Goal: Task Accomplishment & Management: Use online tool/utility

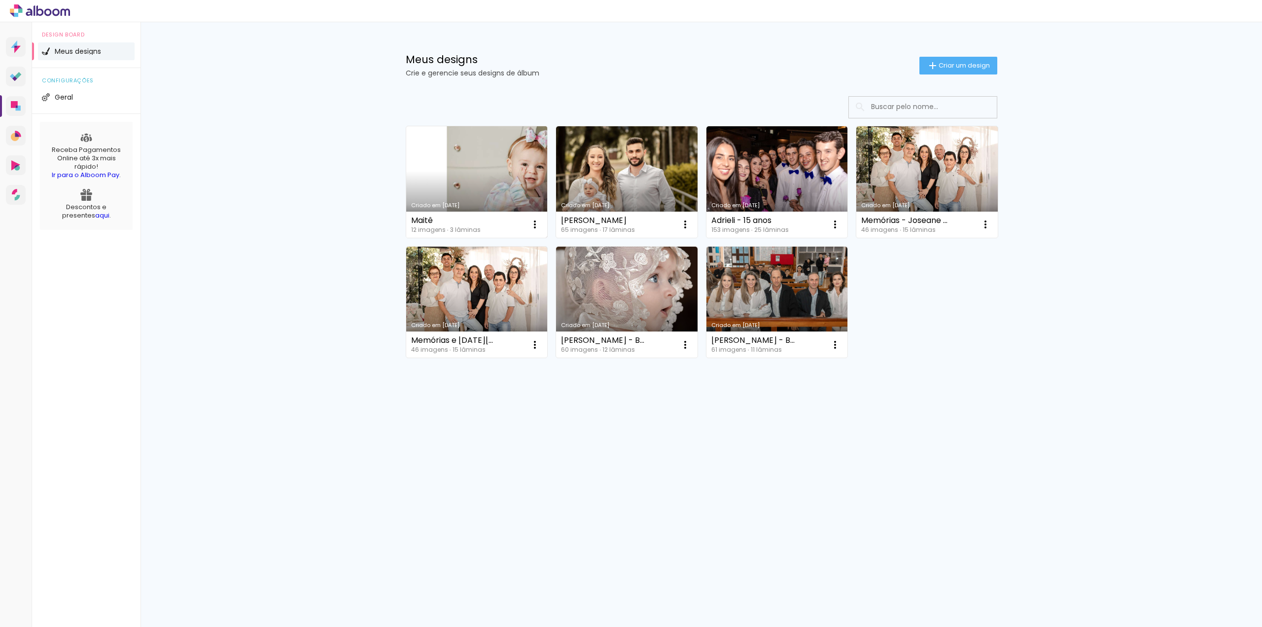
click at [482, 184] on link "Criado em [DATE]" at bounding box center [477, 181] width 142 height 111
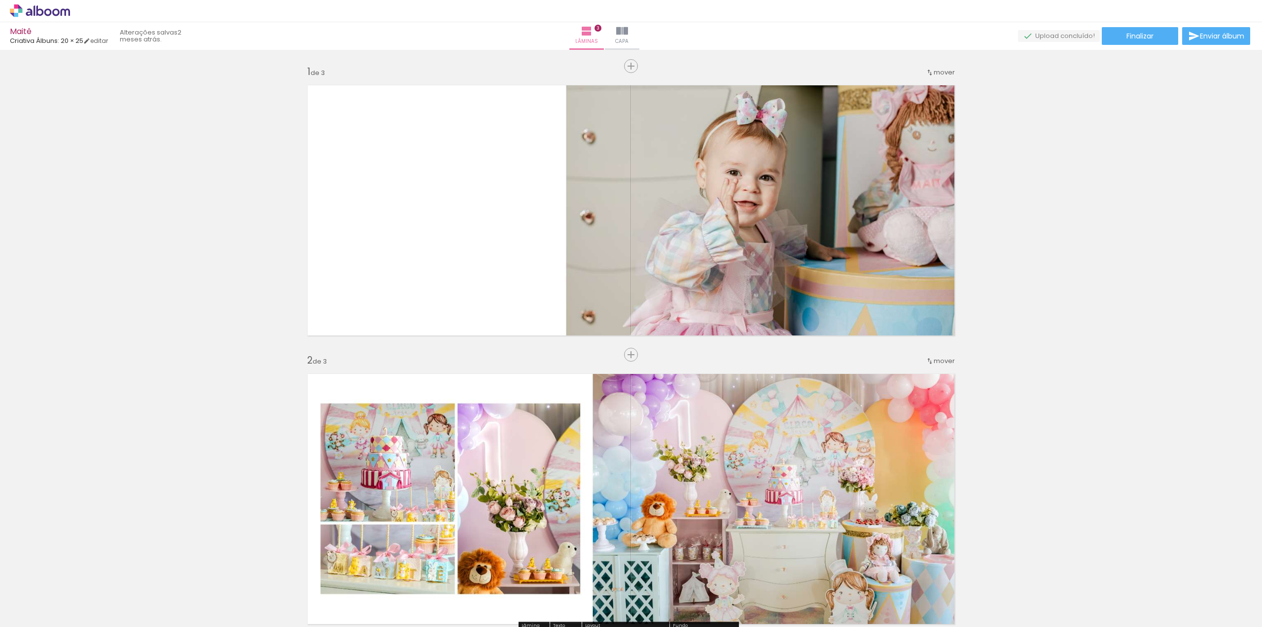
click at [121, 592] on div at bounding box center [98, 594] width 44 height 18
click at [121, 594] on div at bounding box center [98, 594] width 44 height 18
click at [121, 596] on div at bounding box center [98, 594] width 44 height 18
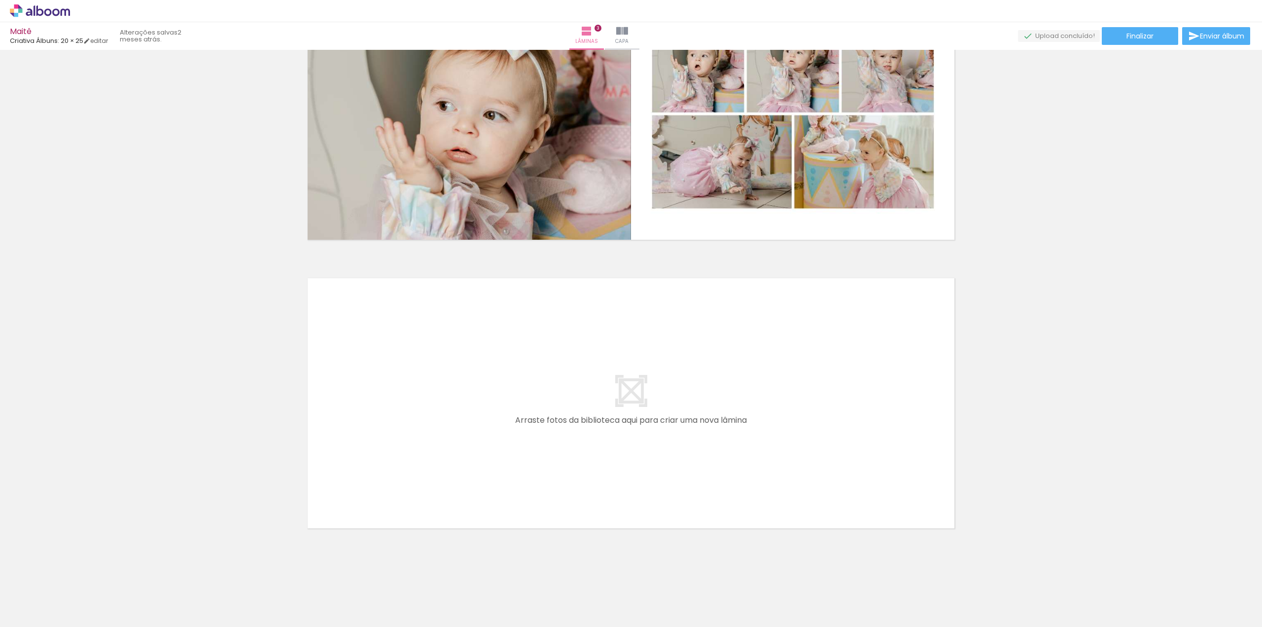
scroll to position [677, 0]
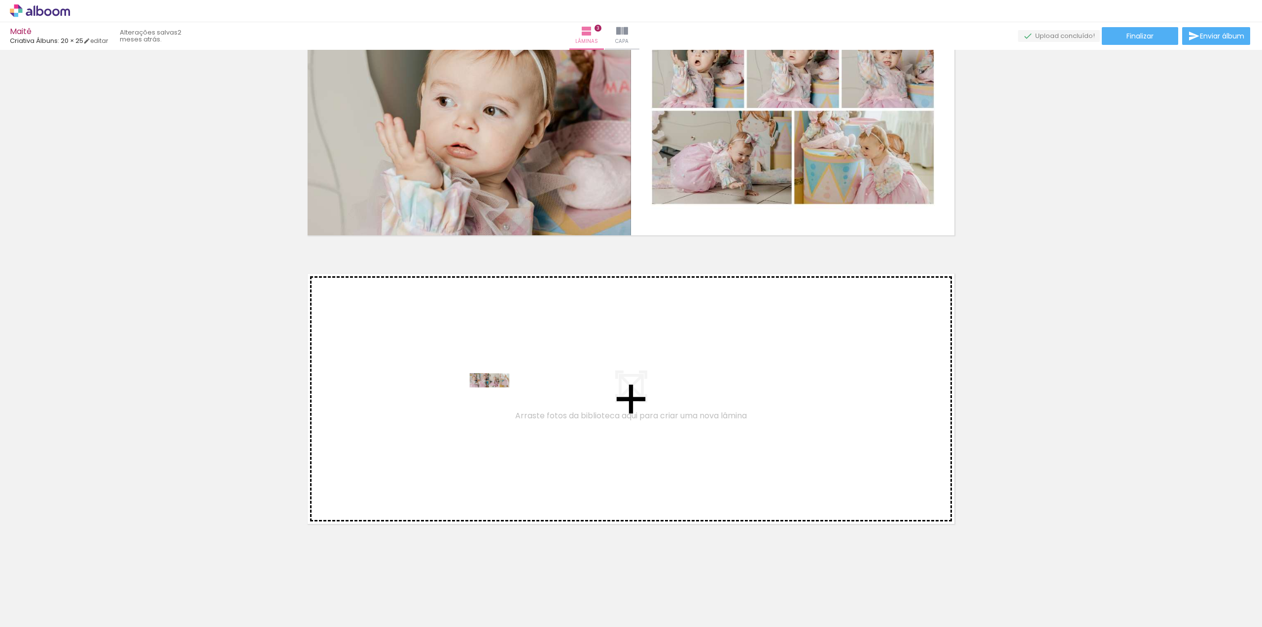
drag, startPoint x: 268, startPoint y: 594, endPoint x: 504, endPoint y: 396, distance: 307.3
click at [504, 396] on quentale-workspace at bounding box center [631, 313] width 1262 height 627
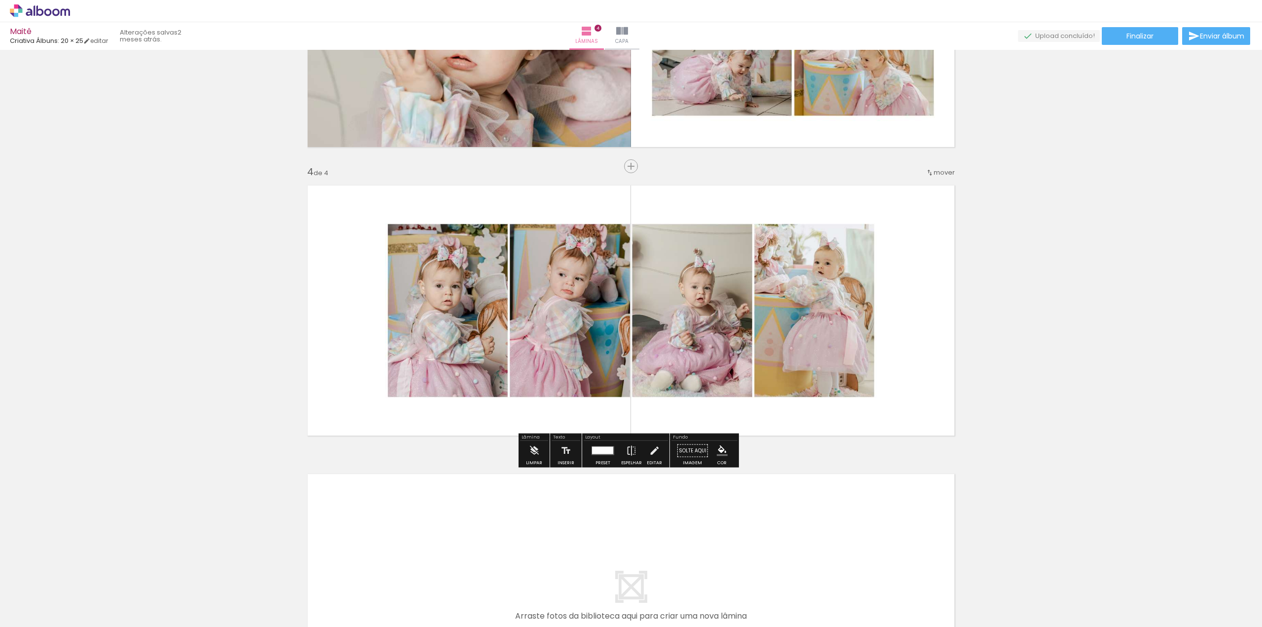
scroll to position [768, 0]
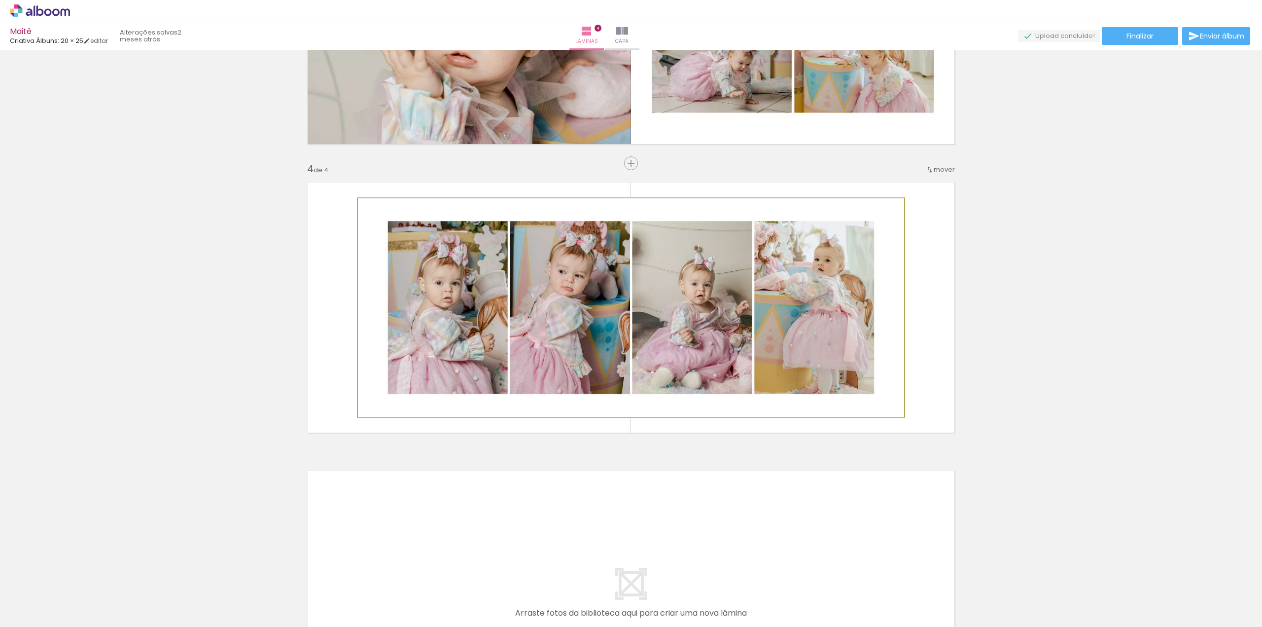
click at [465, 307] on quentale-photo at bounding box center [631, 307] width 546 height 218
drag, startPoint x: 410, startPoint y: 327, endPoint x: 381, endPoint y: 320, distance: 29.3
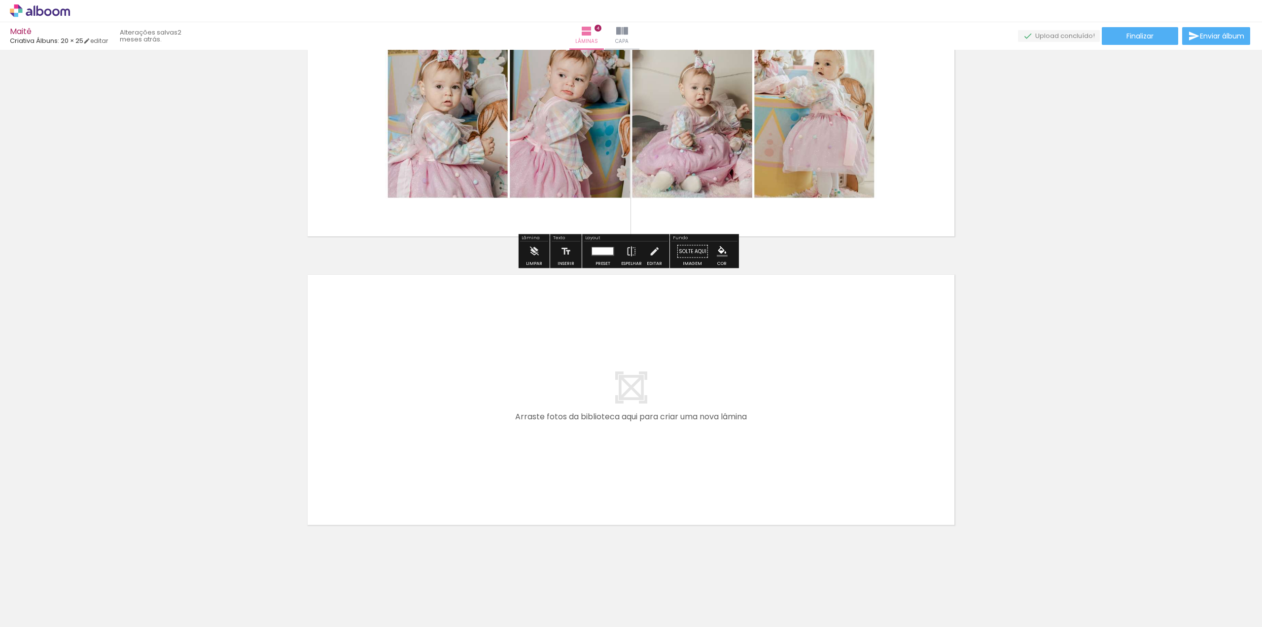
scroll to position [965, 0]
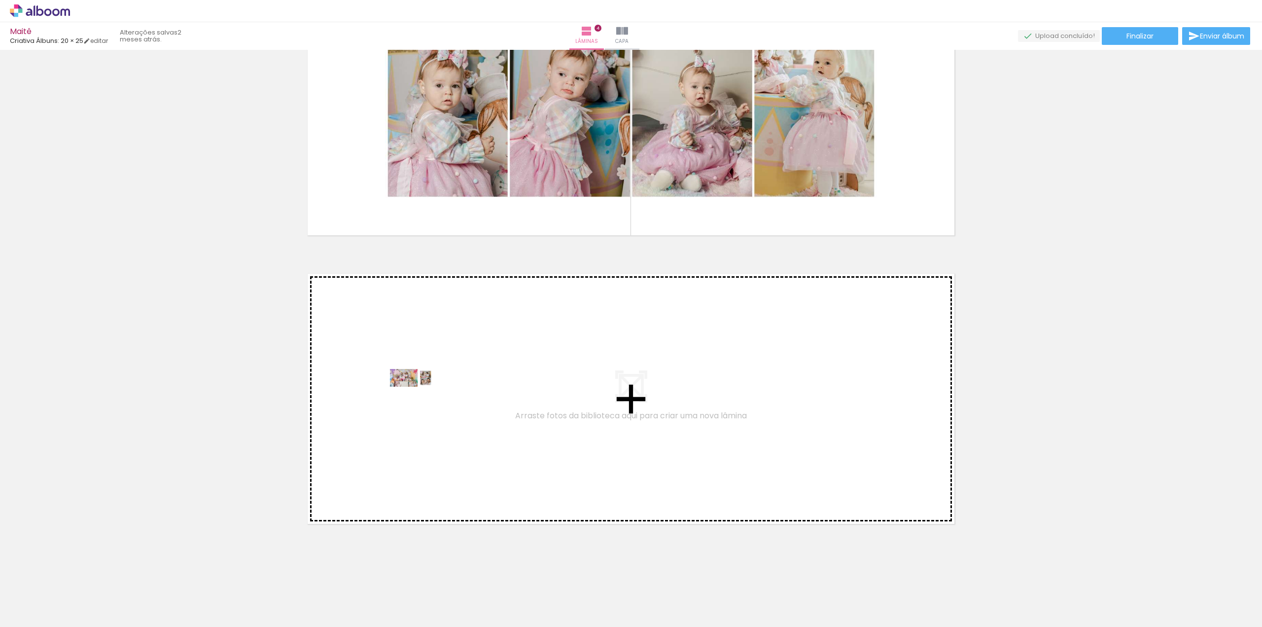
drag, startPoint x: 326, startPoint y: 593, endPoint x: 420, endPoint y: 398, distance: 216.1
click at [420, 398] on quentale-workspace at bounding box center [631, 313] width 1262 height 627
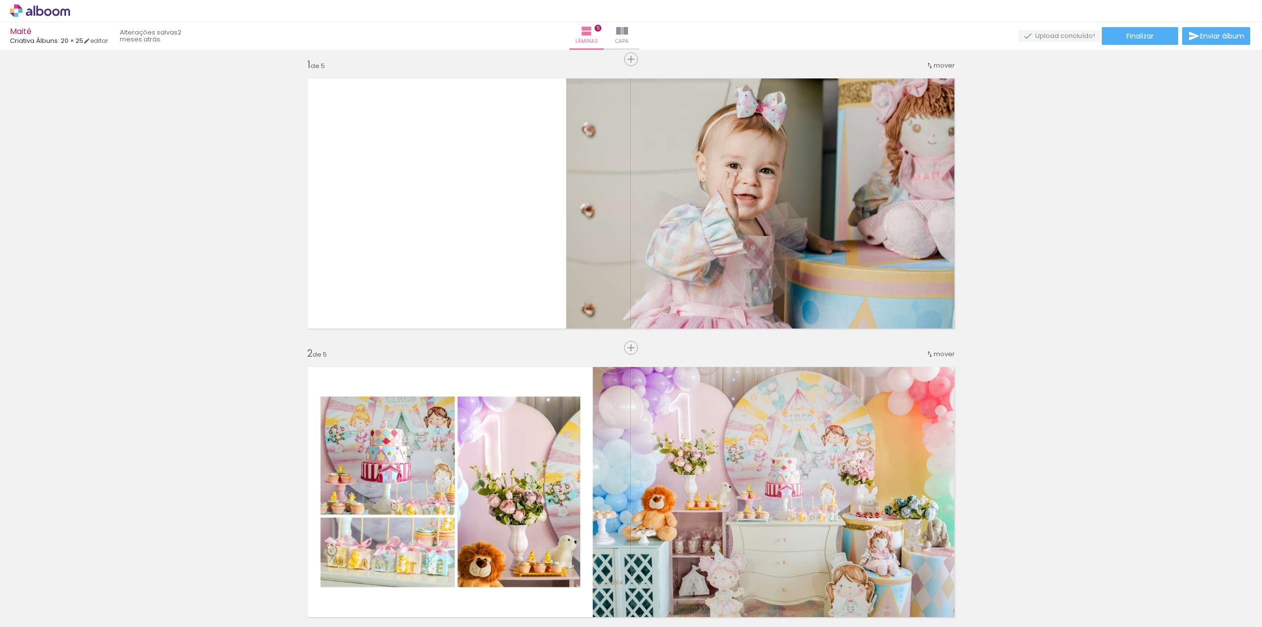
scroll to position [0, 0]
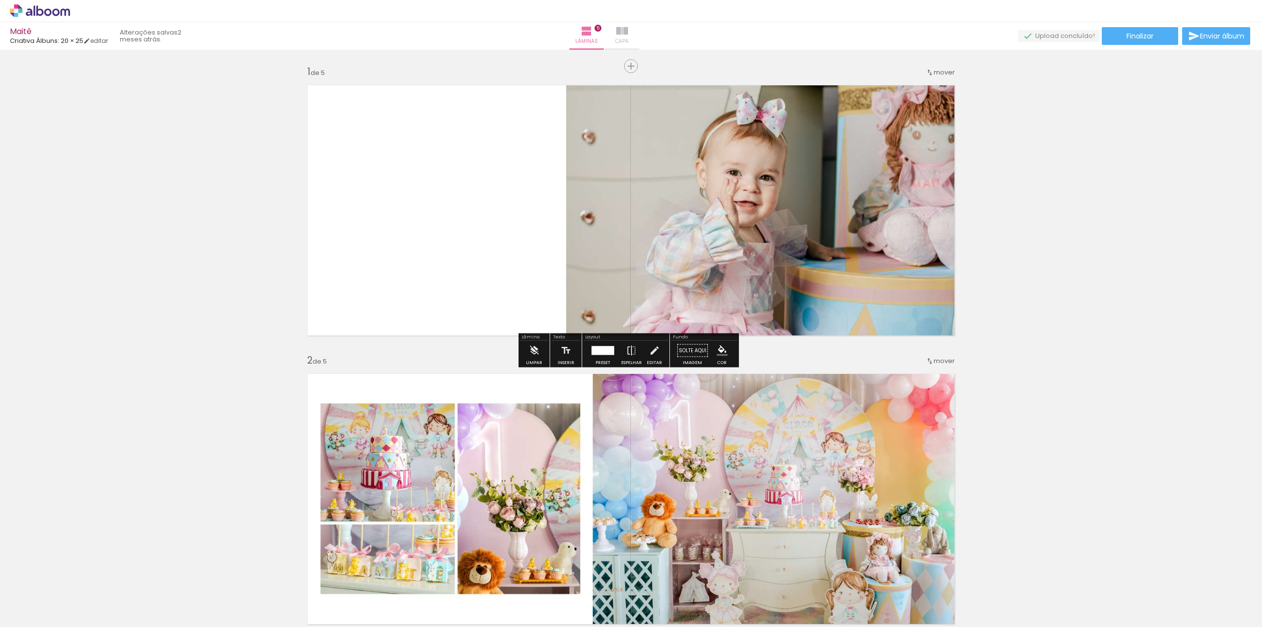
click at [628, 36] on iron-icon at bounding box center [622, 31] width 12 height 12
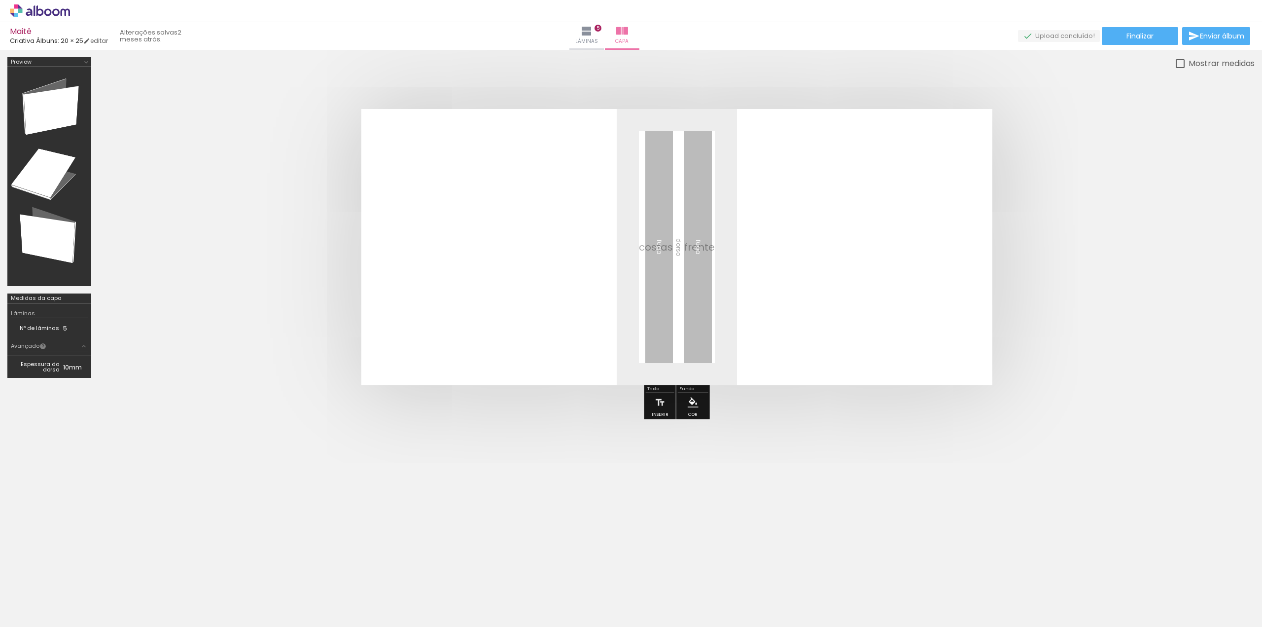
click at [60, 109] on div at bounding box center [49, 177] width 77 height 212
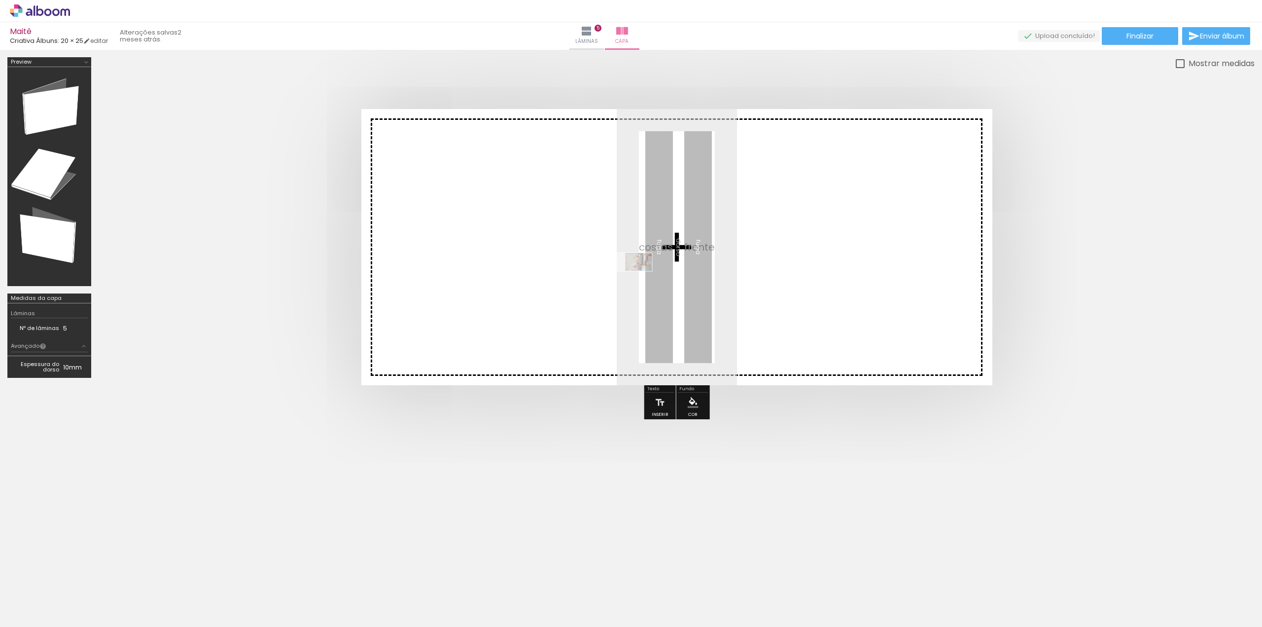
drag, startPoint x: 103, startPoint y: 601, endPoint x: 655, endPoint y: 272, distance: 643.0
click at [654, 272] on quentale-workspace at bounding box center [631, 313] width 1262 height 627
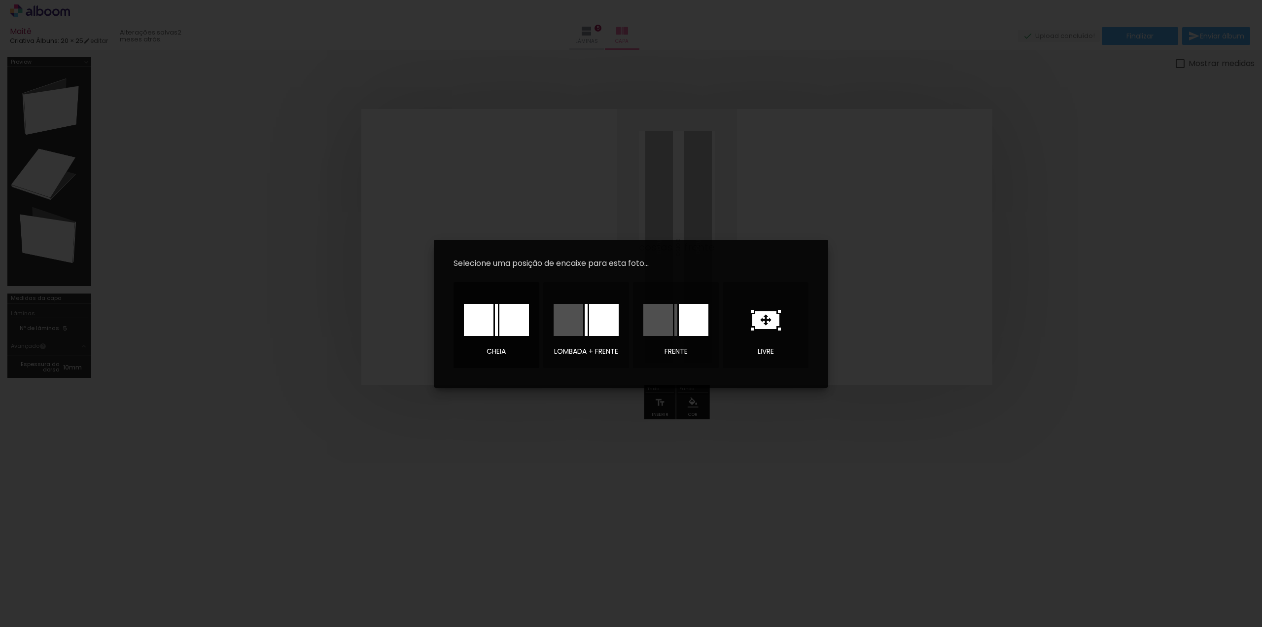
click at [497, 319] on div at bounding box center [496, 320] width 3 height 32
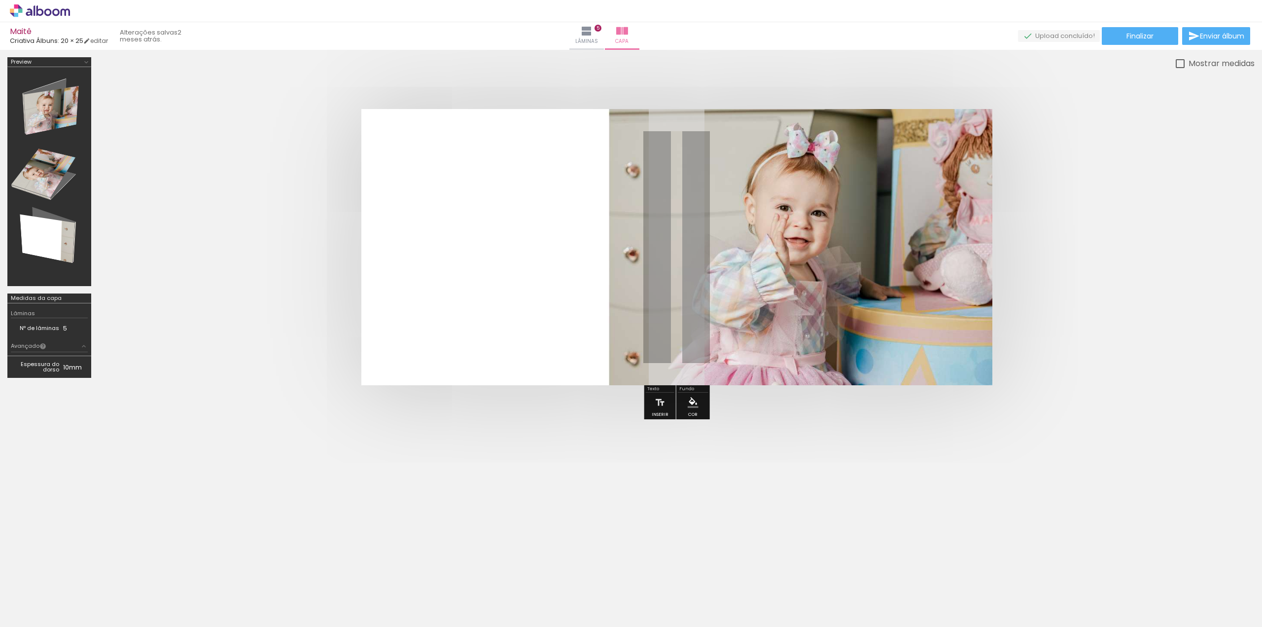
click at [880, 446] on div at bounding box center [631, 486] width 1262 height 108
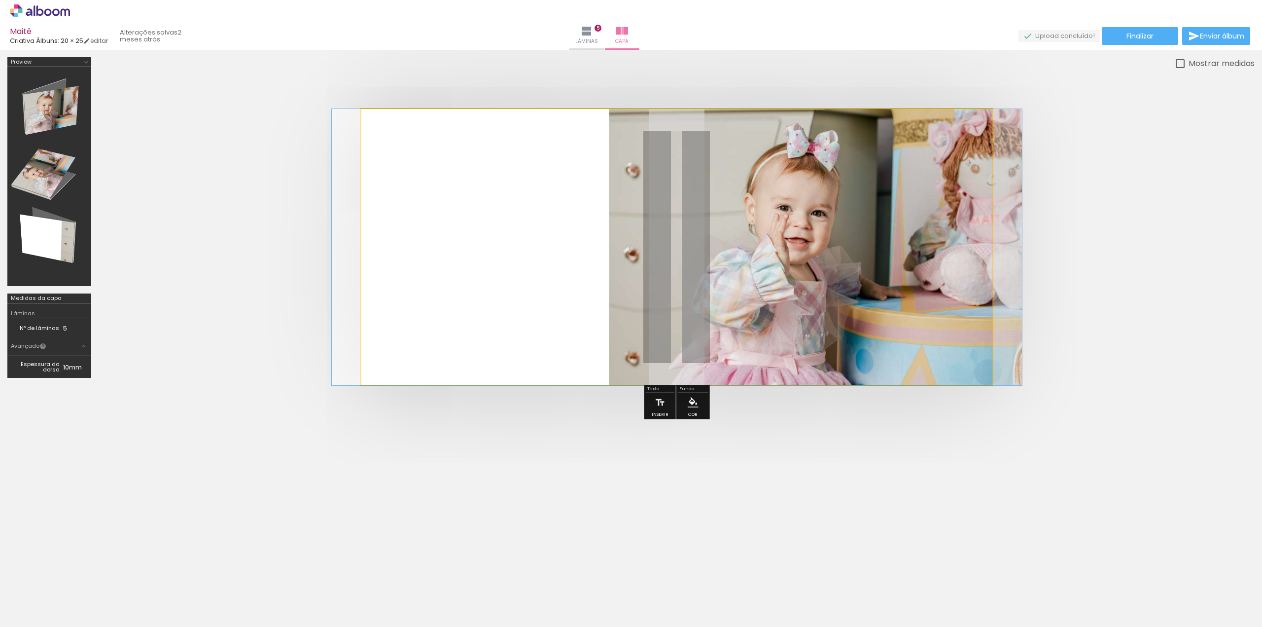
click at [806, 371] on quentale-photo at bounding box center [676, 247] width 631 height 276
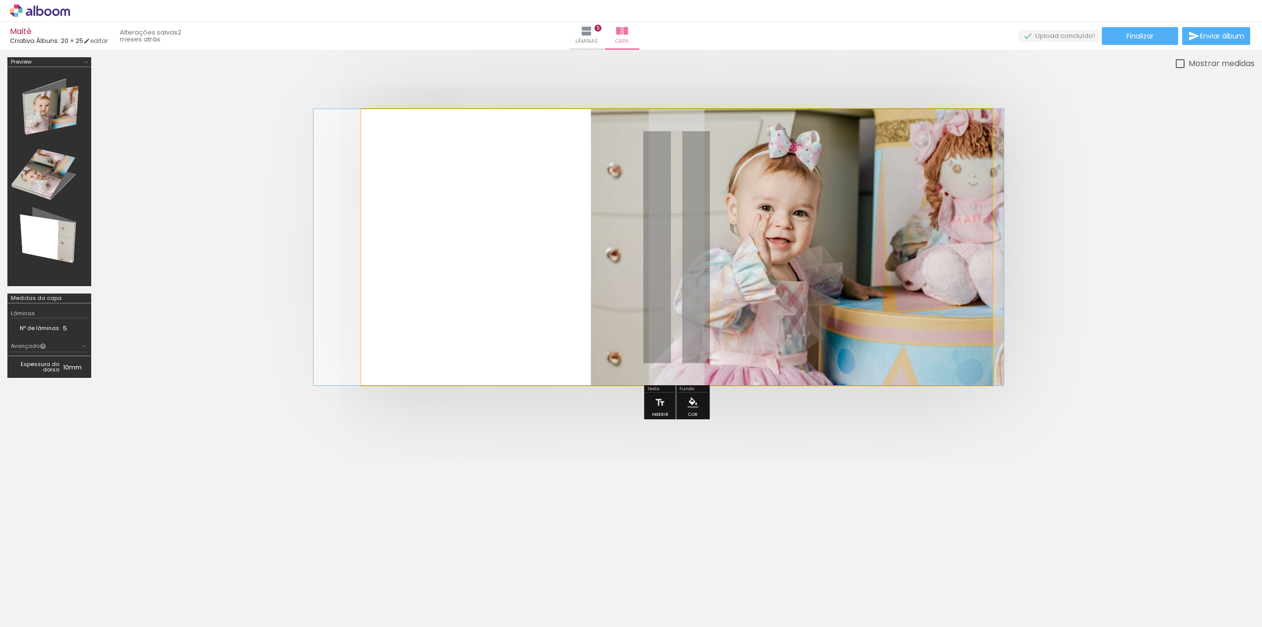
drag, startPoint x: 941, startPoint y: 373, endPoint x: 923, endPoint y: 377, distance: 18.6
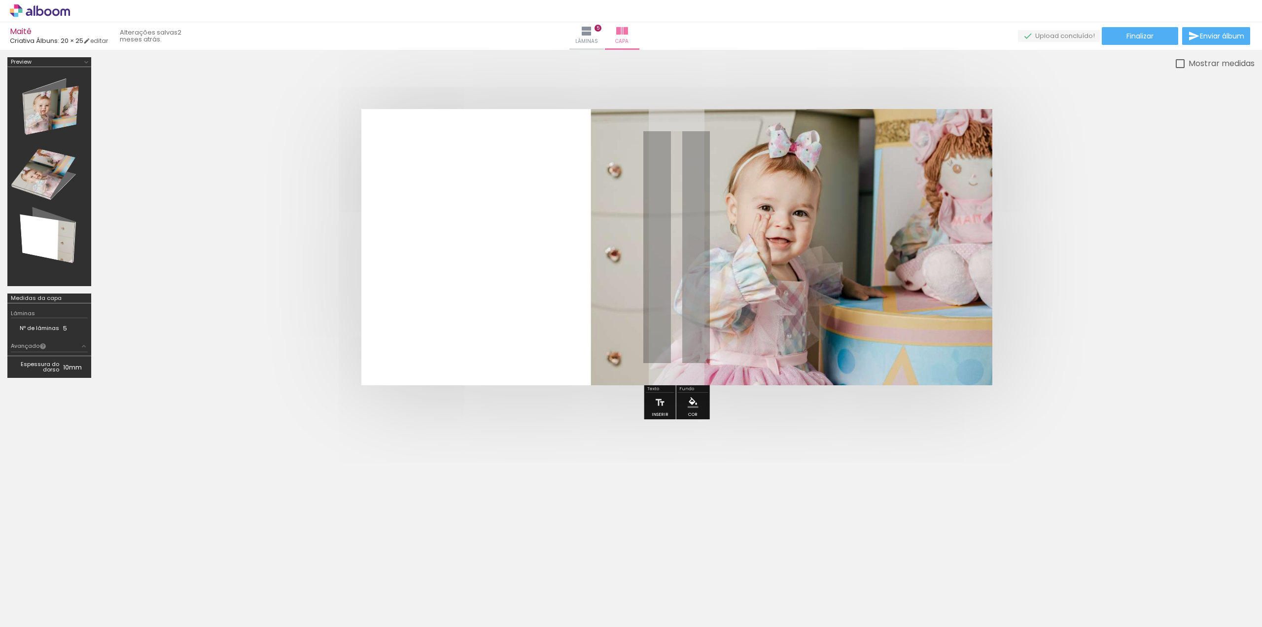
click at [985, 379] on quentale-photo at bounding box center [676, 247] width 631 height 276
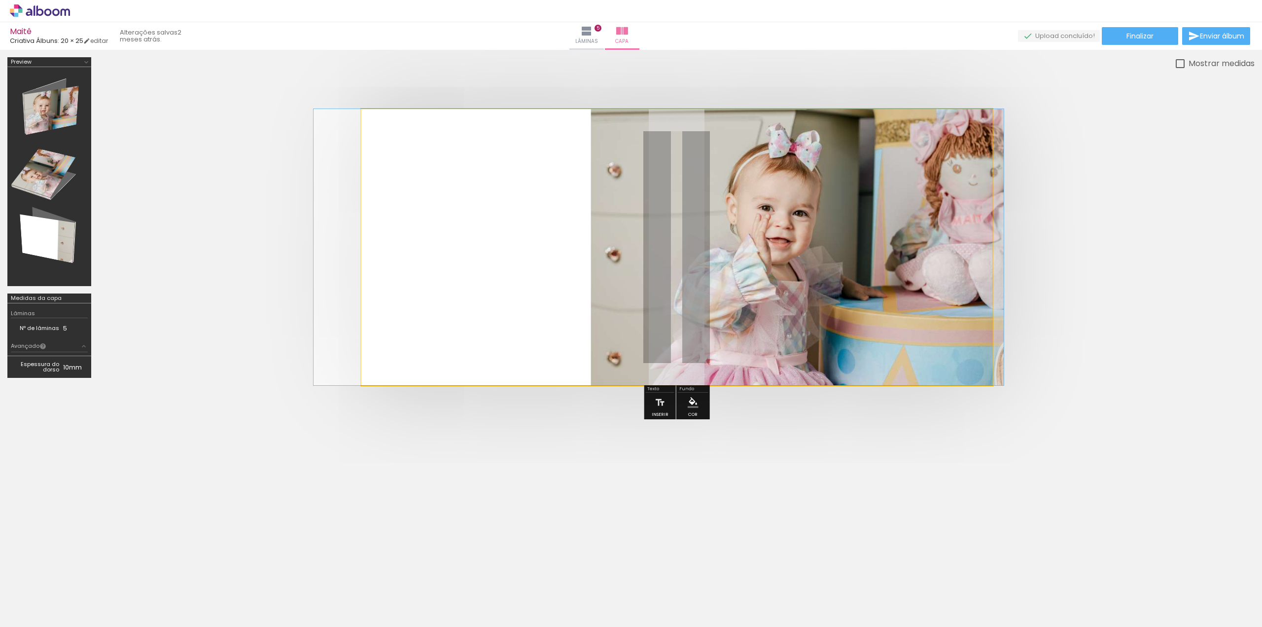
drag, startPoint x: 904, startPoint y: 372, endPoint x: 340, endPoint y: 132, distance: 613.0
type paper-slider "100"
click at [361, 132] on quentale-photo at bounding box center [676, 247] width 631 height 276
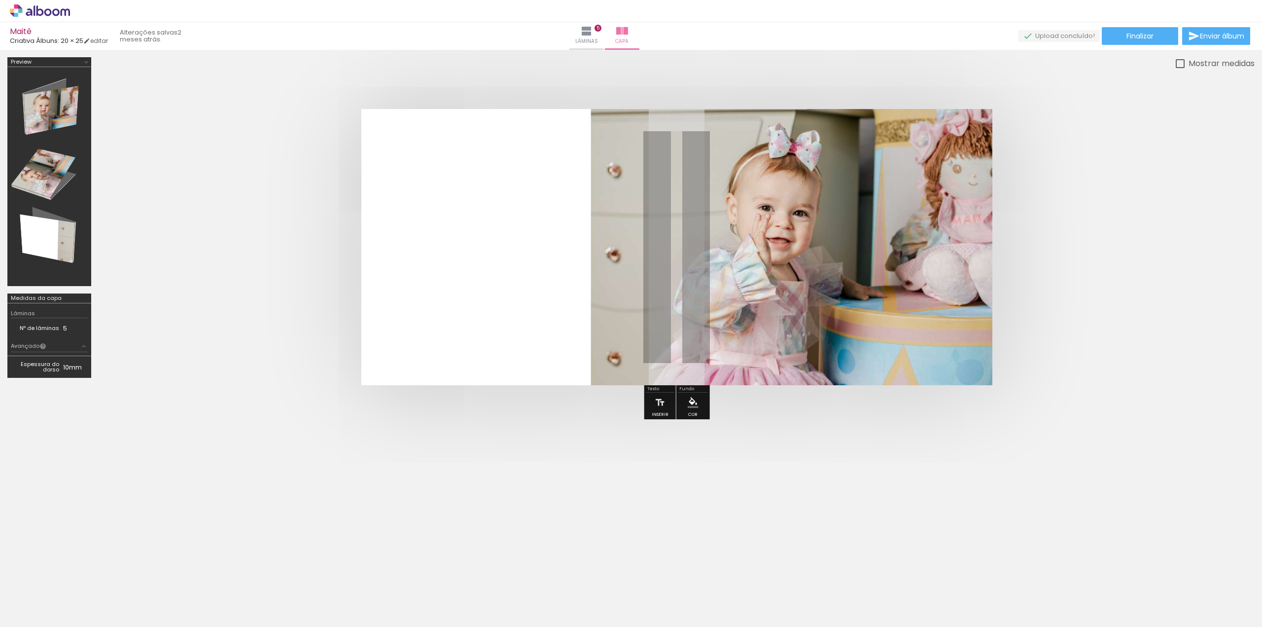
drag, startPoint x: 49, startPoint y: 173, endPoint x: 21, endPoint y: 180, distance: 29.7
click at [21, 180] on div at bounding box center [49, 177] width 77 height 212
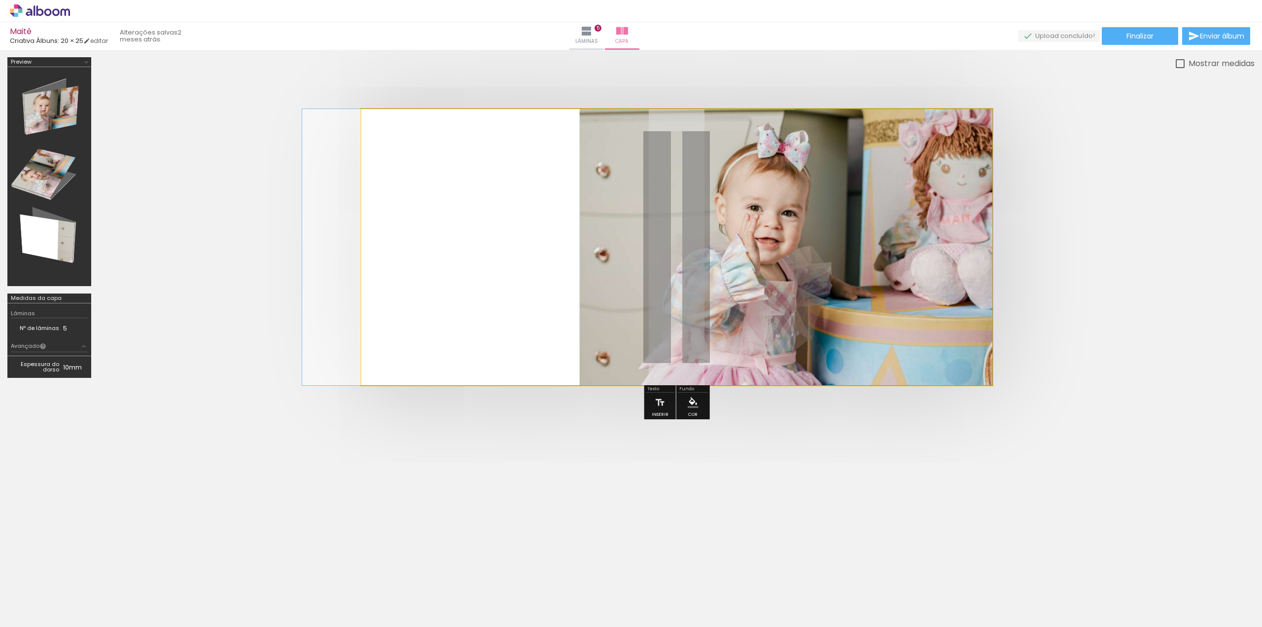
drag, startPoint x: 590, startPoint y: 323, endPoint x: 430, endPoint y: 295, distance: 161.6
drag, startPoint x: 498, startPoint y: 291, endPoint x: 827, endPoint y: 239, distance: 332.6
click at [827, 239] on quentale-photo at bounding box center [676, 247] width 631 height 276
click at [880, 203] on quentale-photo at bounding box center [676, 247] width 631 height 276
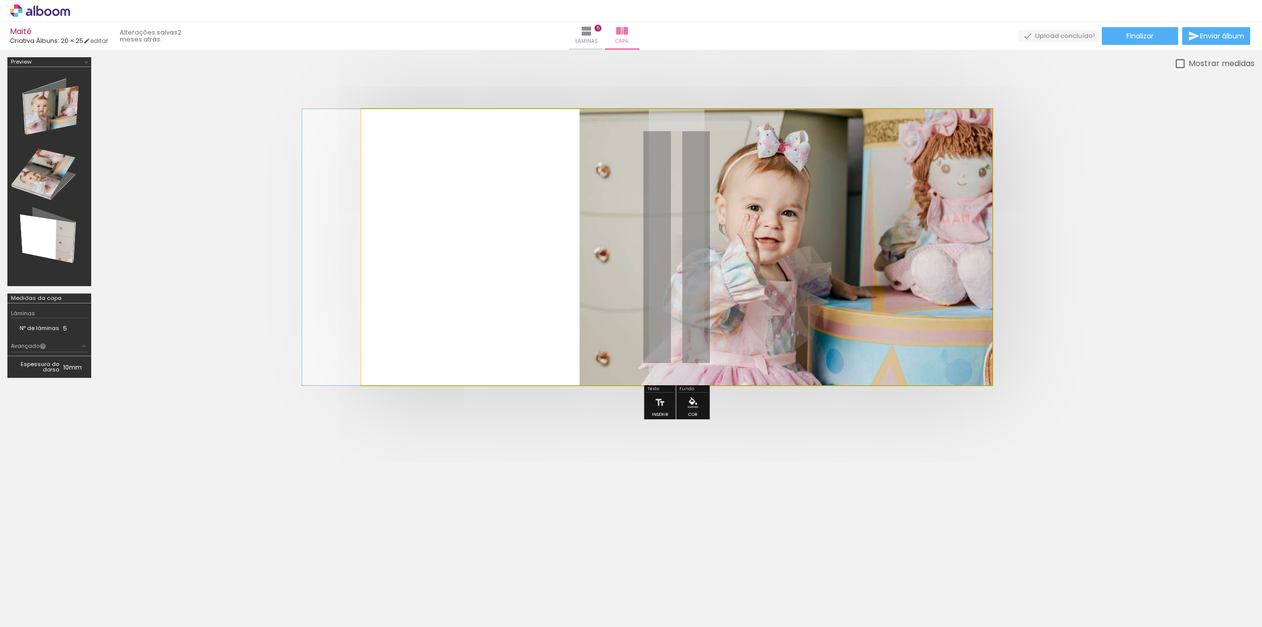
drag, startPoint x: 865, startPoint y: 213, endPoint x: 454, endPoint y: 205, distance: 411.3
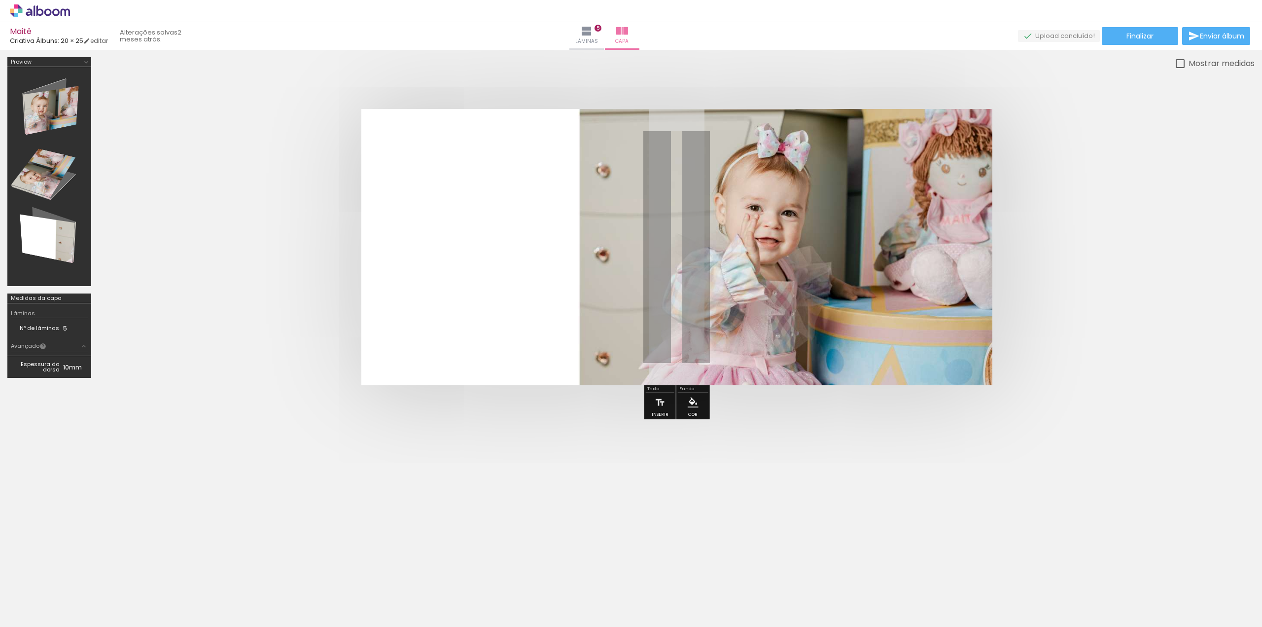
drag, startPoint x: 410, startPoint y: 198, endPoint x: 426, endPoint y: 177, distance: 26.7
click at [754, 209] on quentale-cover at bounding box center [676, 247] width 1077 height 276
click at [53, 364] on td "Espessura do dorso" at bounding box center [37, 366] width 52 height 15
click at [85, 60] on iron-icon at bounding box center [86, 62] width 8 height 8
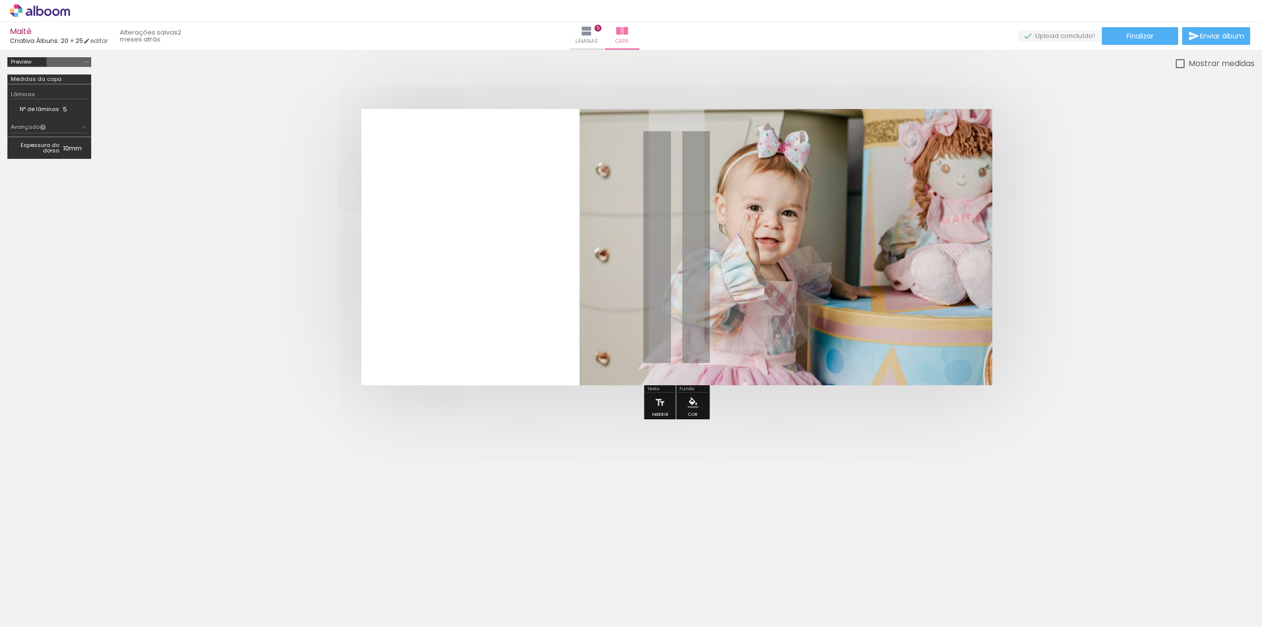
click at [86, 60] on iron-icon at bounding box center [86, 62] width 8 height 8
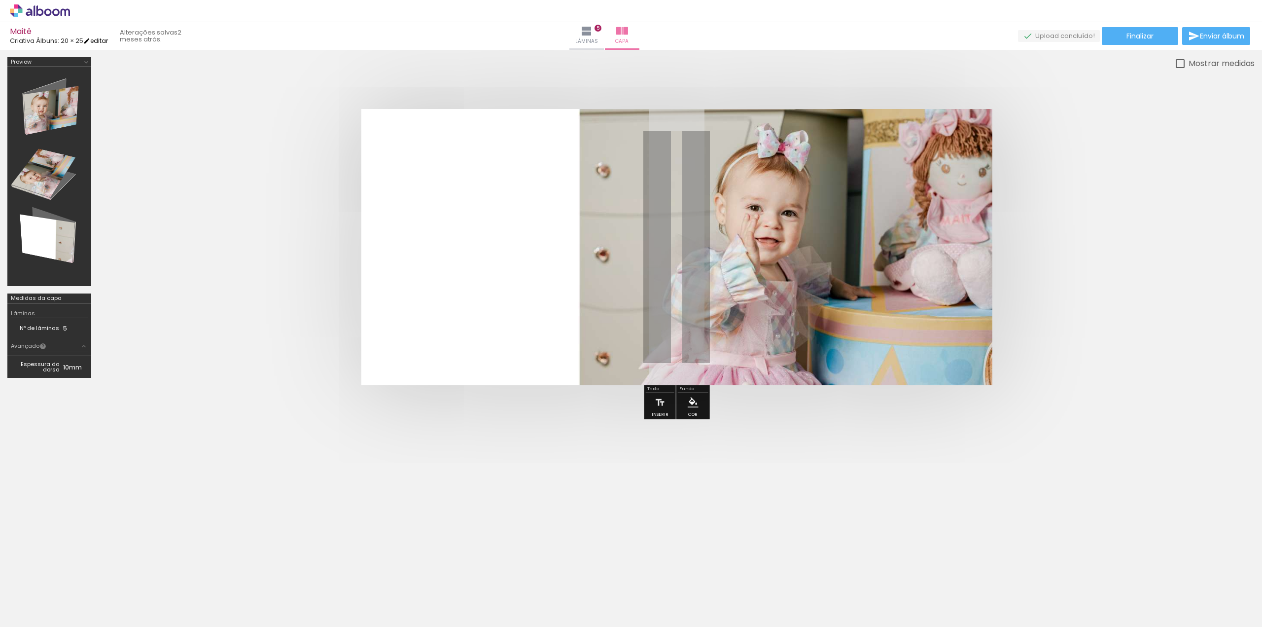
click at [90, 41] on iron-icon at bounding box center [86, 40] width 7 height 7
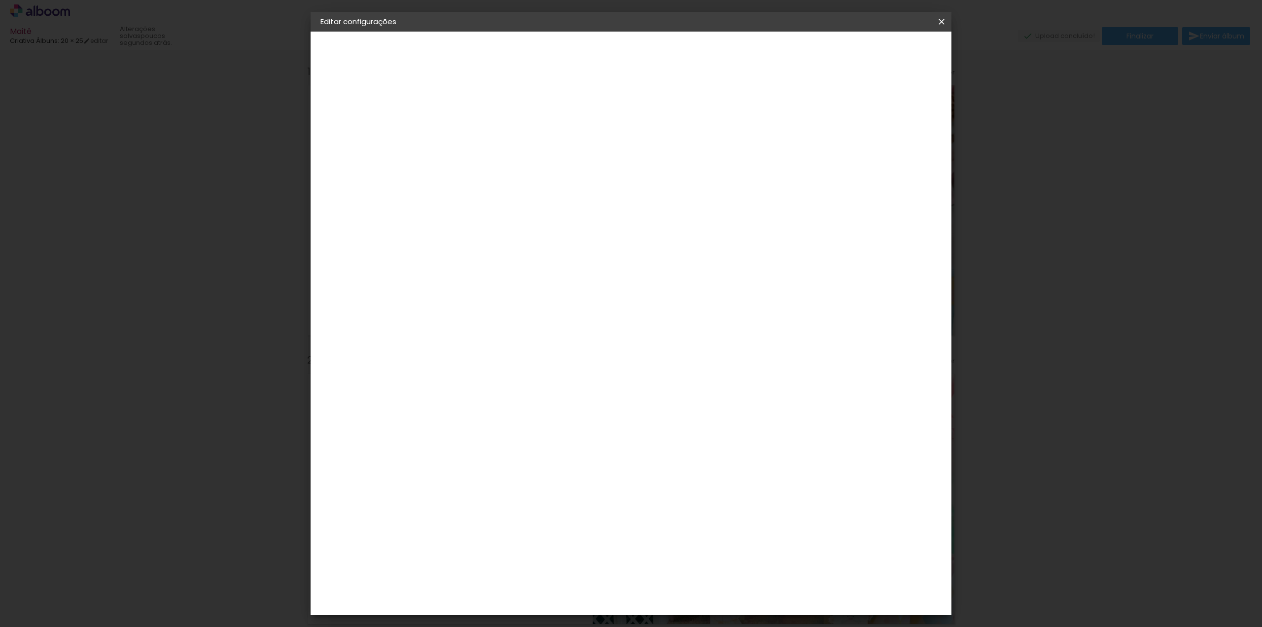
click at [939, 18] on iron-icon at bounding box center [942, 22] width 12 height 10
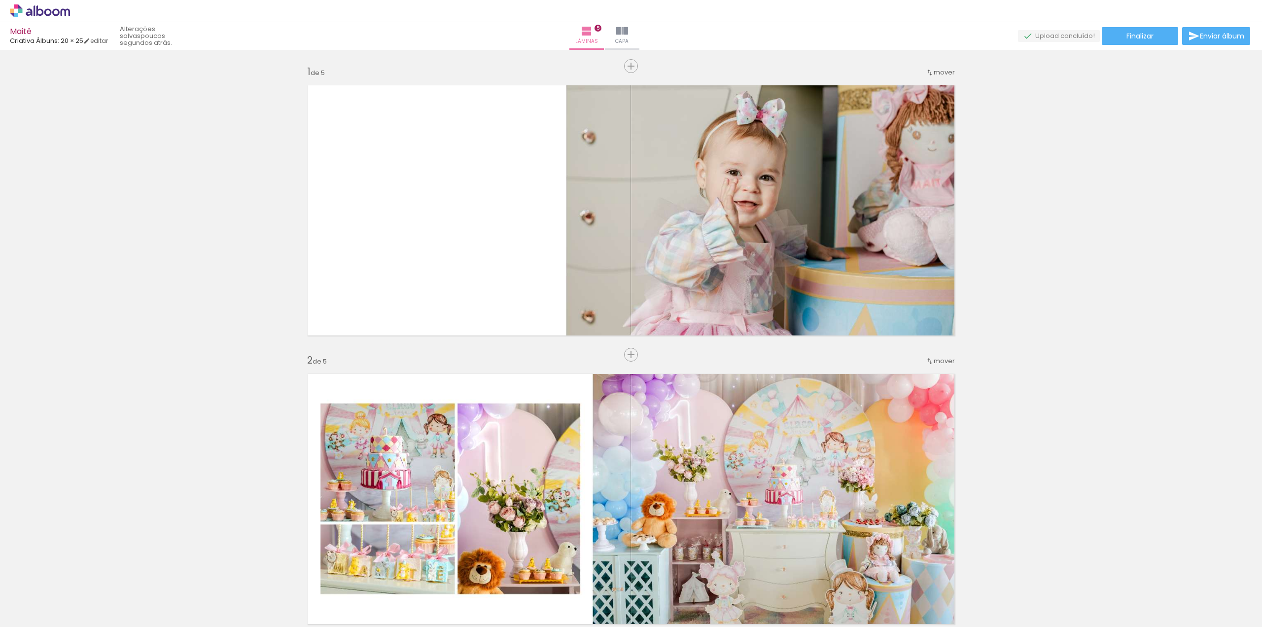
click at [19, 5] on icon at bounding box center [40, 10] width 60 height 13
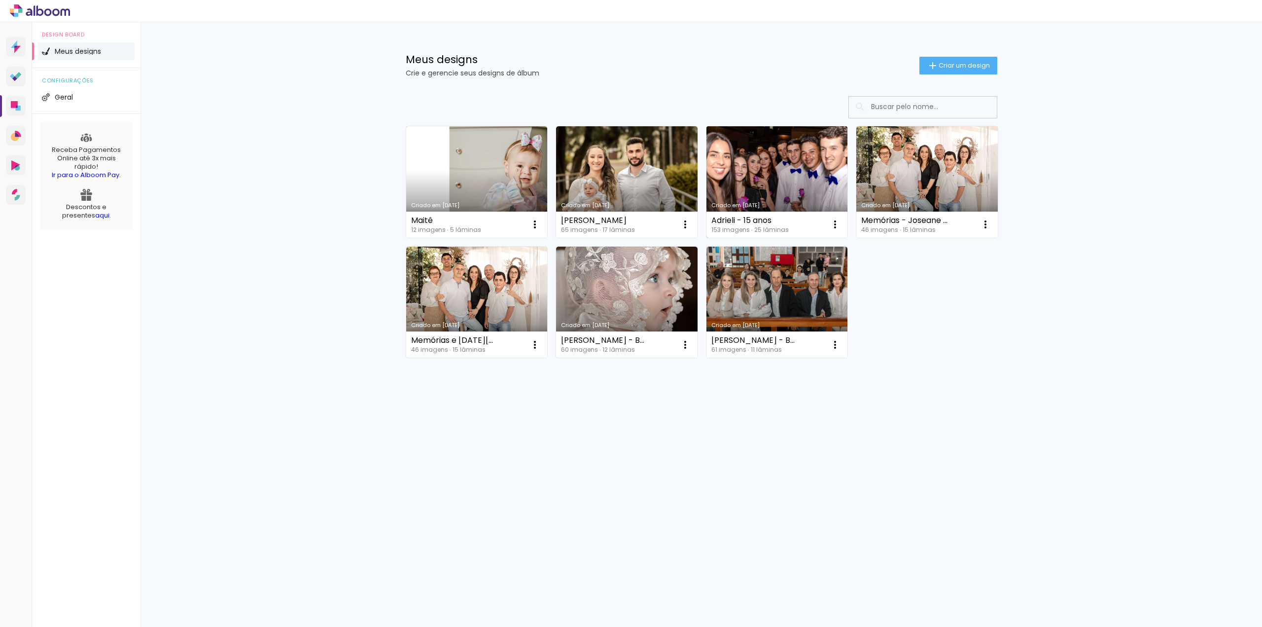
click at [810, 152] on link "Criado em [DATE]" at bounding box center [778, 181] width 142 height 111
